Goal: Register for event/course

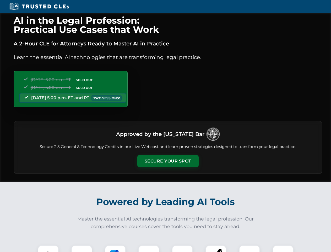
click at [168, 161] on button "Secure Your Spot" at bounding box center [167, 161] width 61 height 12
click at [48, 248] on img at bounding box center [48, 255] width 15 height 15
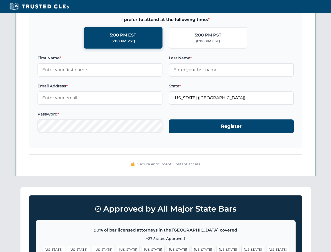
click at [192, 248] on span "[US_STATE]" at bounding box center [203, 249] width 23 height 8
click at [242, 248] on span "[US_STATE]" at bounding box center [253, 249] width 23 height 8
